Goal: Task Accomplishment & Management: Use online tool/utility

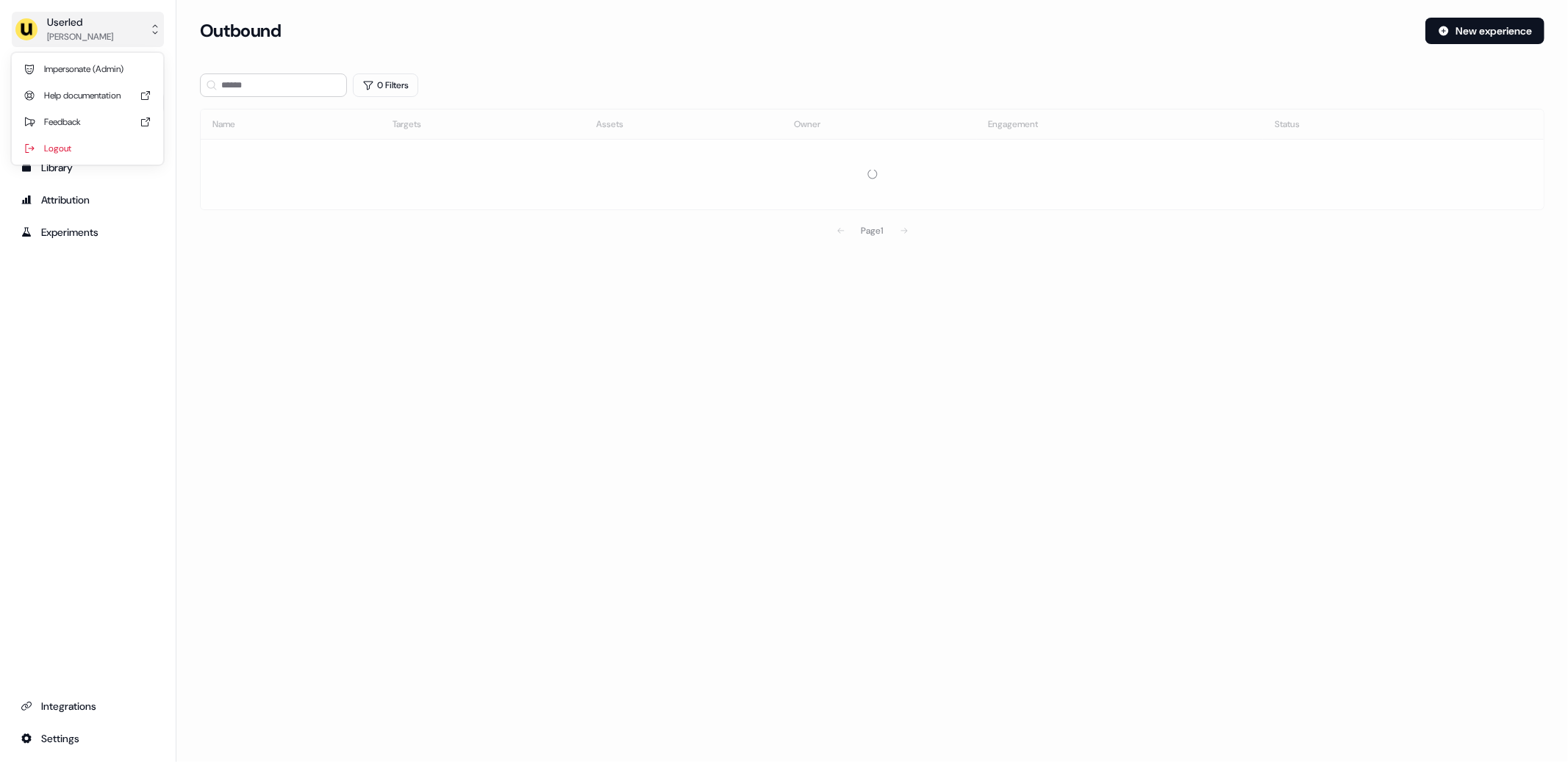
click at [100, 40] on div "[PERSON_NAME]" at bounding box center [79, 37] width 66 height 15
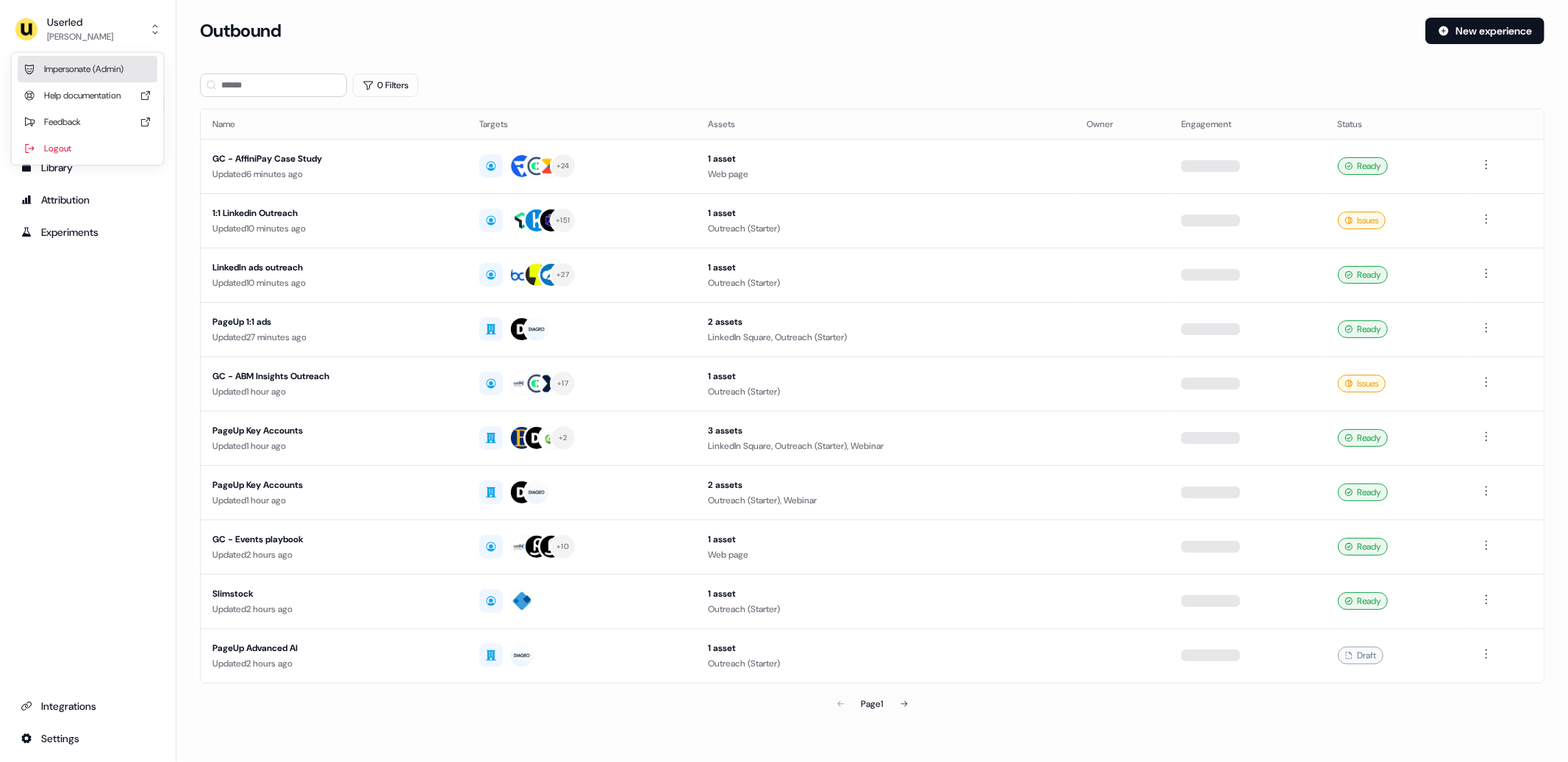
click at [114, 64] on div "Impersonate (Admin)" at bounding box center [87, 69] width 139 height 26
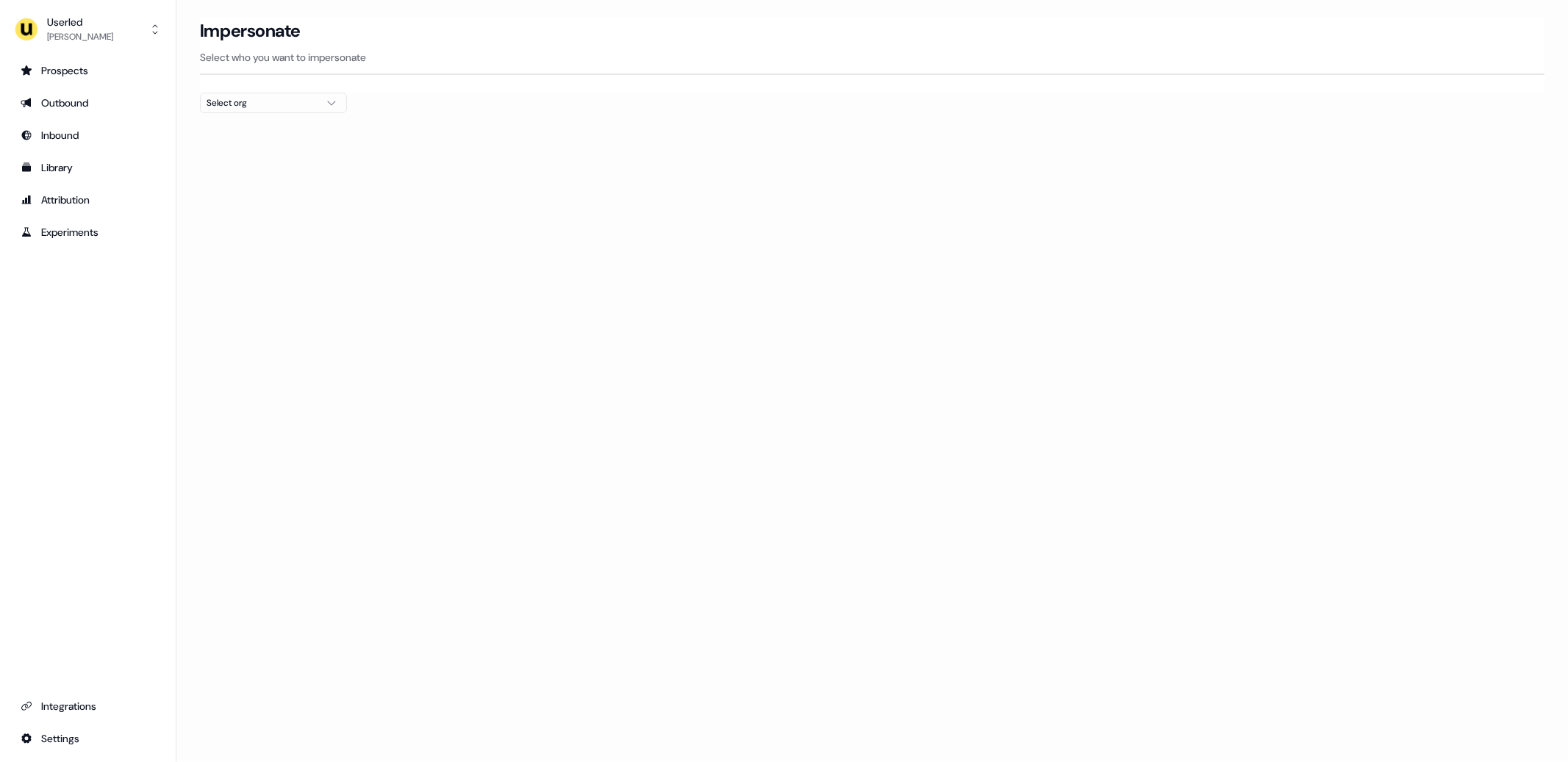
click at [274, 101] on div "Select org" at bounding box center [261, 103] width 110 height 15
type input "*****"
click at [291, 161] on div "AffiniPay" at bounding box center [273, 156] width 146 height 23
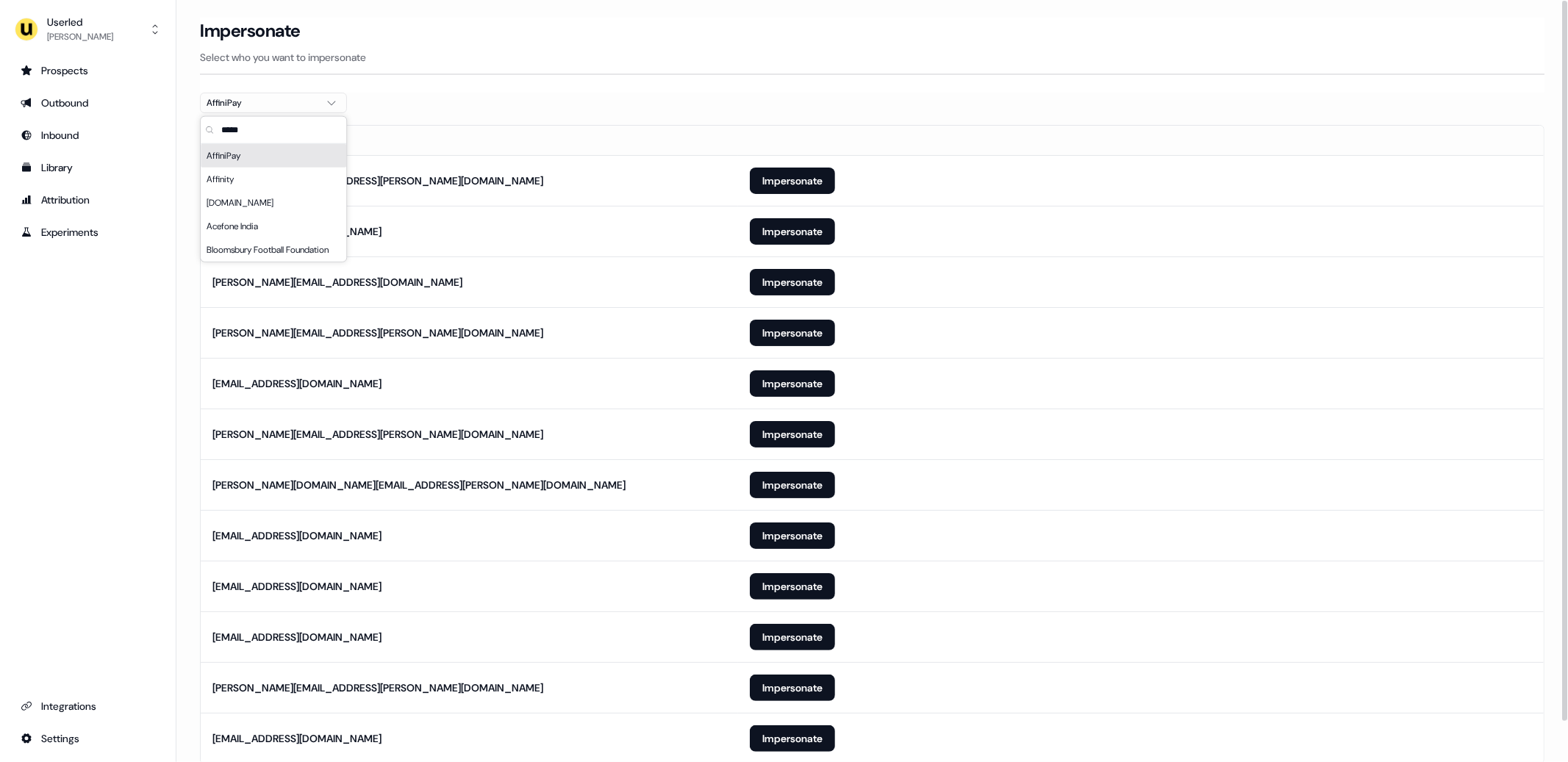
click at [707, 116] on div at bounding box center [872, 118] width 1344 height 12
click at [785, 182] on button "Impersonate" at bounding box center [792, 181] width 85 height 26
